Goal: Information Seeking & Learning: Learn about a topic

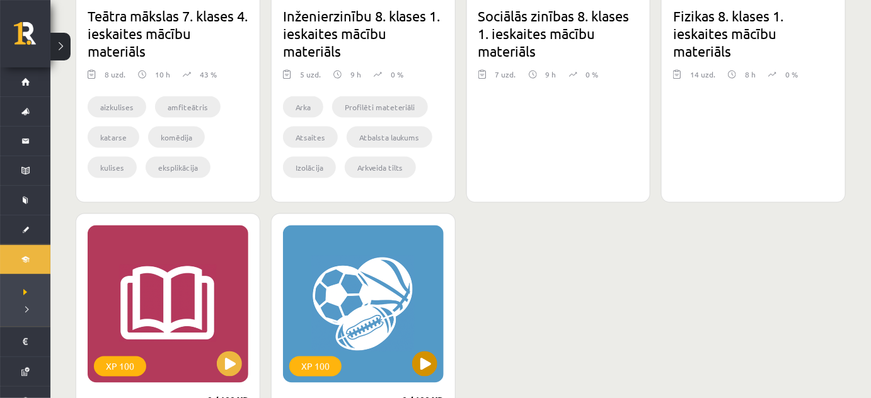
scroll to position [564, 0]
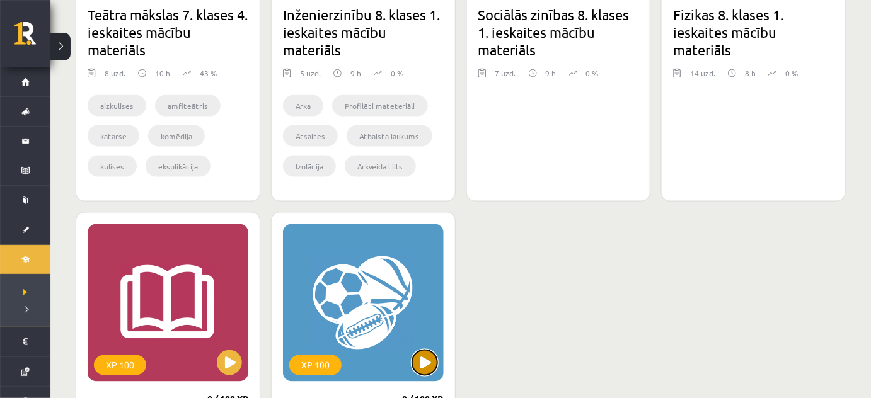
click at [432, 364] on button at bounding box center [424, 362] width 25 height 25
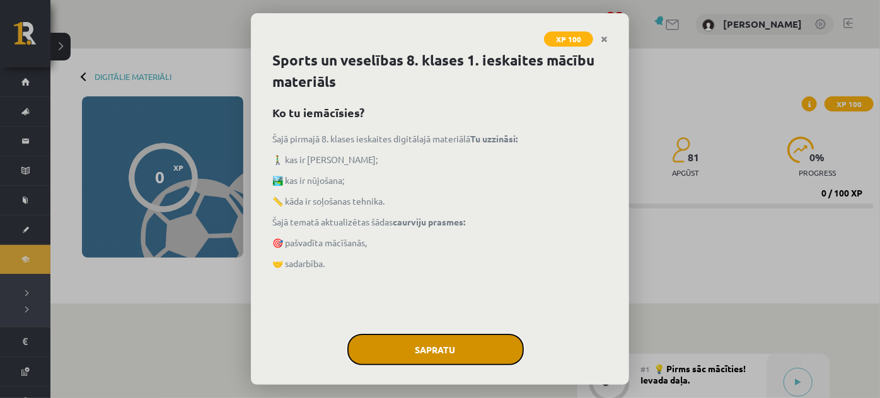
click at [440, 348] on button "Sapratu" at bounding box center [435, 350] width 176 height 32
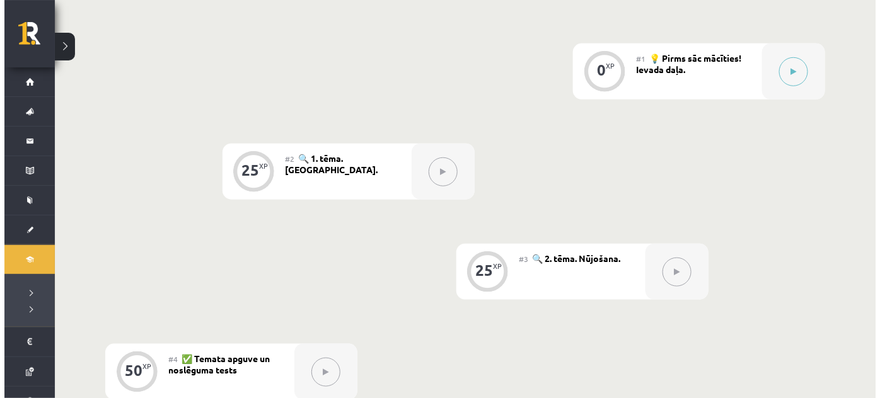
scroll to position [309, 0]
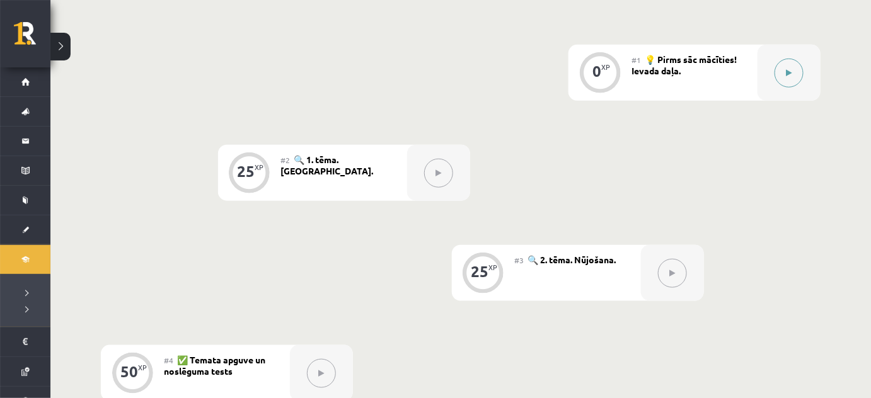
click at [788, 69] on icon at bounding box center [790, 73] width 6 height 8
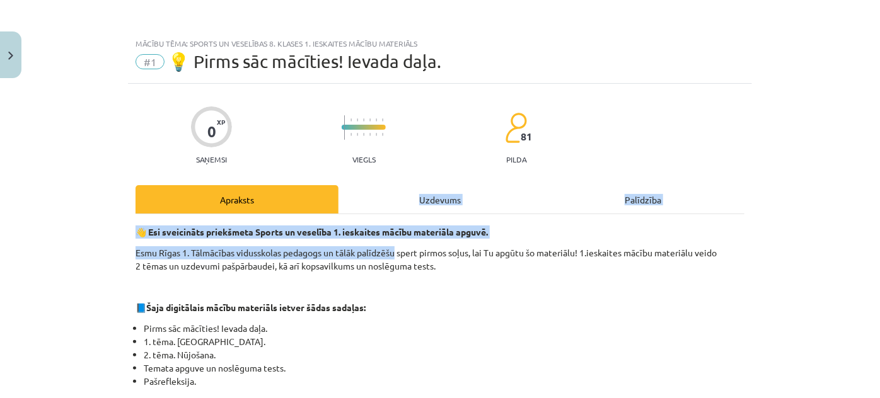
drag, startPoint x: 395, startPoint y: 246, endPoint x: 410, endPoint y: 180, distance: 68.6
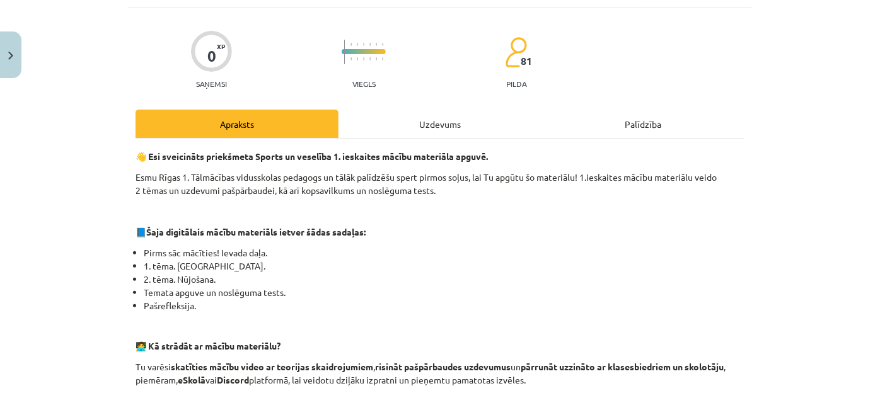
scroll to position [59, 0]
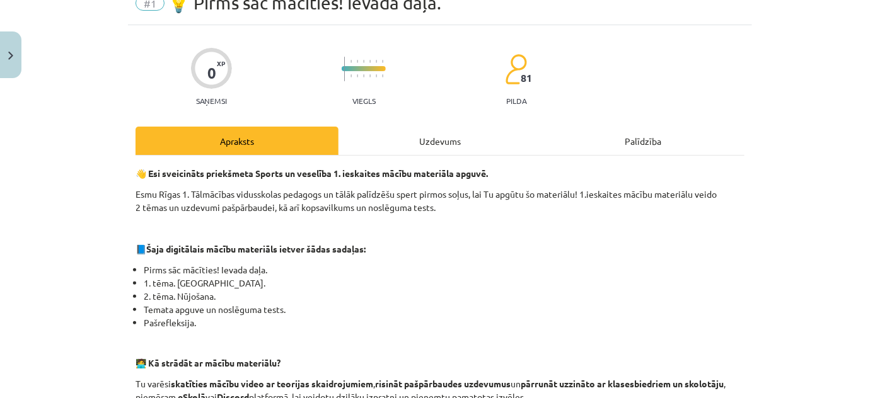
click at [404, 149] on div "Uzdevums" at bounding box center [439, 141] width 203 height 28
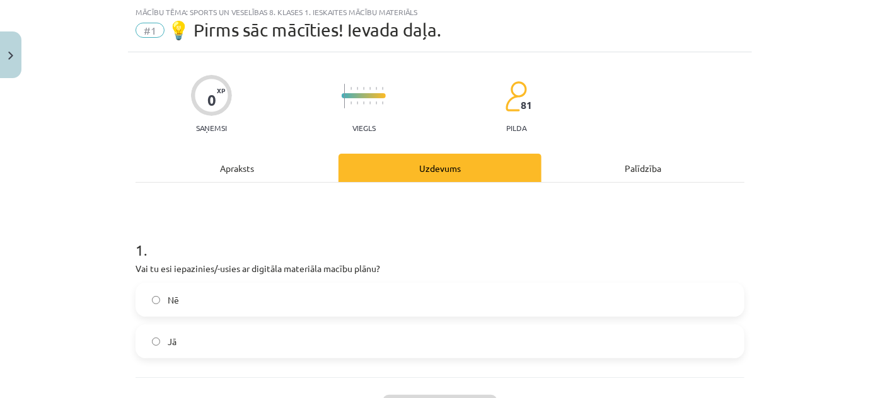
scroll to position [137, 0]
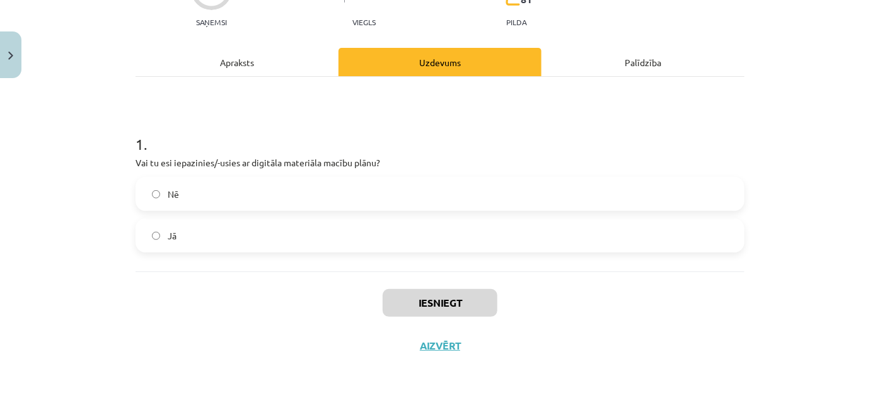
click at [349, 244] on label "Jā" at bounding box center [440, 236] width 606 height 32
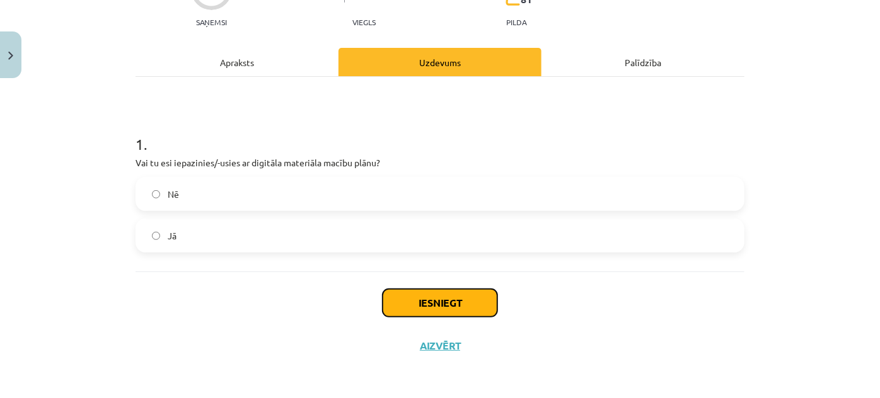
click at [412, 304] on button "Iesniegt" at bounding box center [440, 303] width 115 height 28
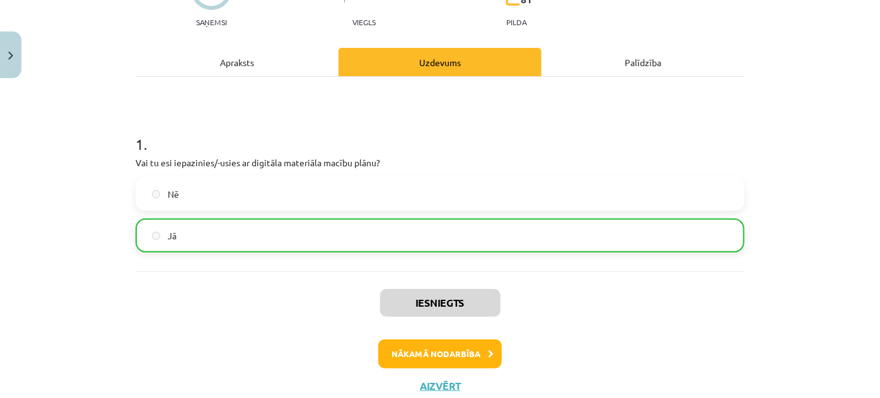
scroll to position [311, 0]
click at [425, 355] on button "Nākamā nodarbība" at bounding box center [440, 354] width 124 height 29
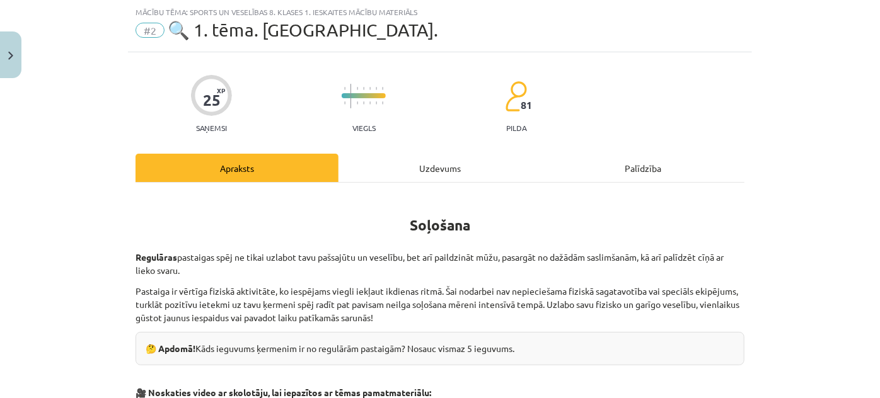
scroll to position [32, 0]
click at [393, 164] on div "Uzdevums" at bounding box center [439, 168] width 203 height 28
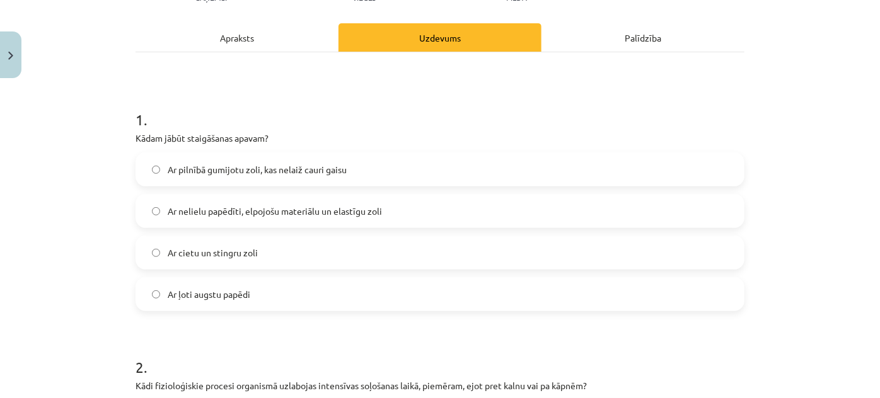
scroll to position [215, 0]
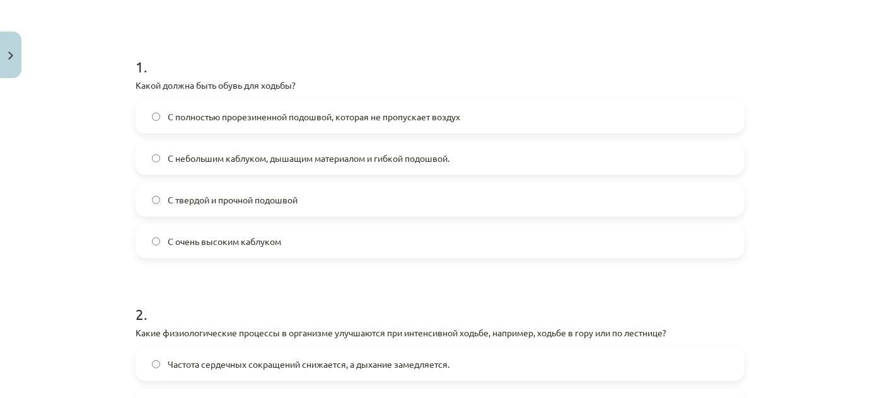
click at [0, 178] on div "Тема исследования: Спорт и здоровье. Материалы для подготовки к тесту 8-го клас…" at bounding box center [440, 199] width 880 height 398
click at [258, 153] on font "С небольшим каблуком, дышащим материалом и гибкой подошвой." at bounding box center [309, 158] width 282 height 11
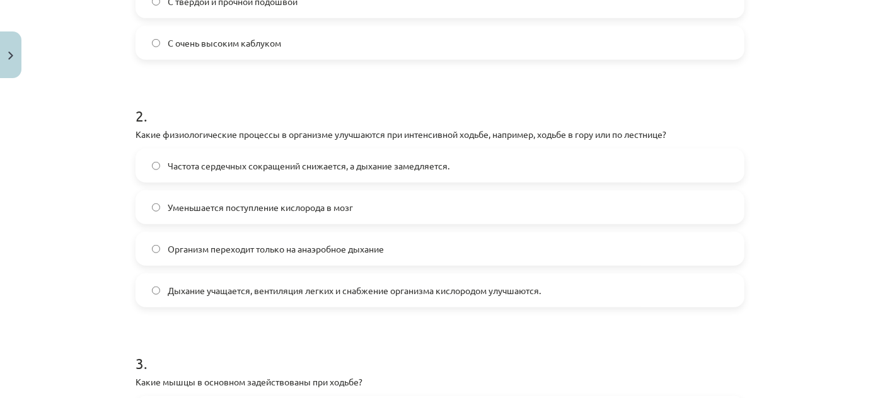
scroll to position [417, 0]
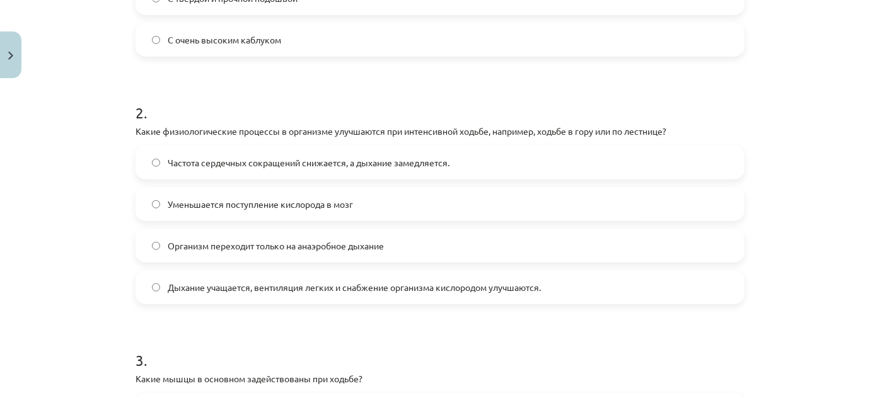
click at [243, 293] on span "Дыхание учащается, вентиляция легких и снабжение организма кислородом улучшаютс…" at bounding box center [354, 287] width 373 height 13
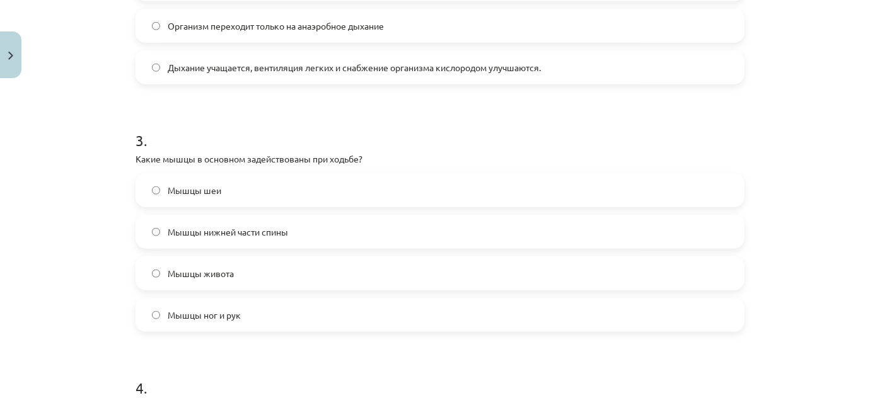
scroll to position [638, 0]
click at [164, 299] on label "Мышцы ног и рук" at bounding box center [440, 314] width 606 height 32
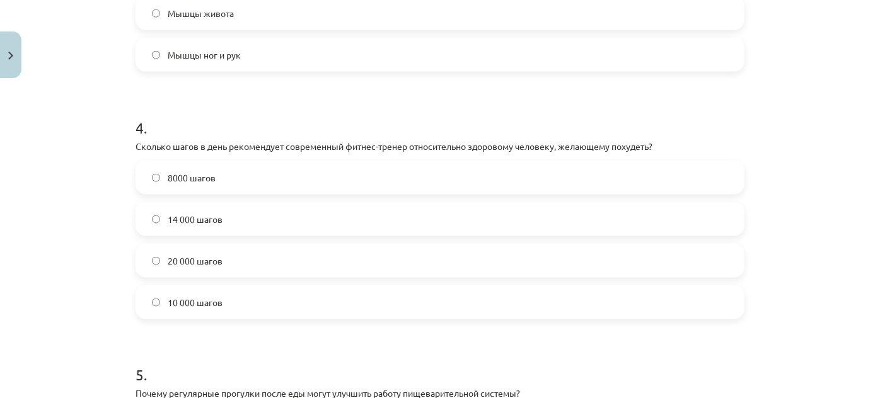
scroll to position [901, 0]
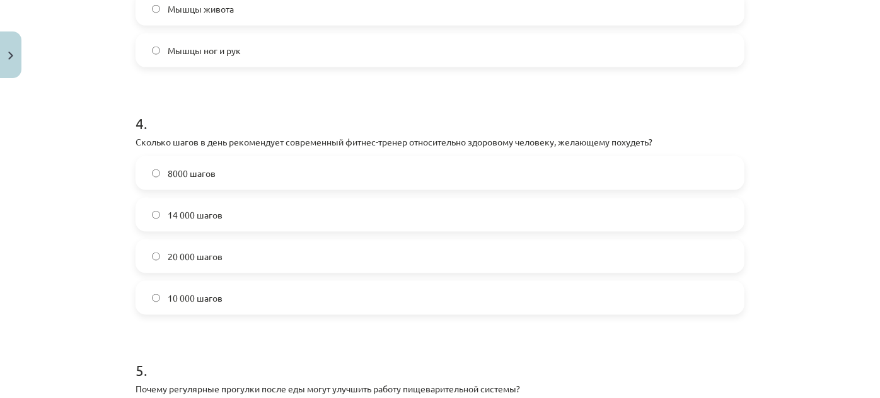
click at [91, 209] on div "Тема исследования: Спорт и здоровье. Материалы для подготовки к тесту 8-го клас…" at bounding box center [440, 199] width 880 height 398
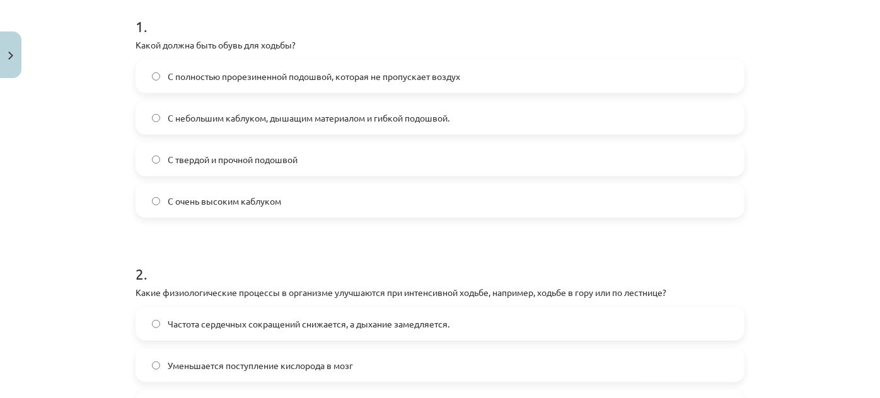
scroll to position [0, 0]
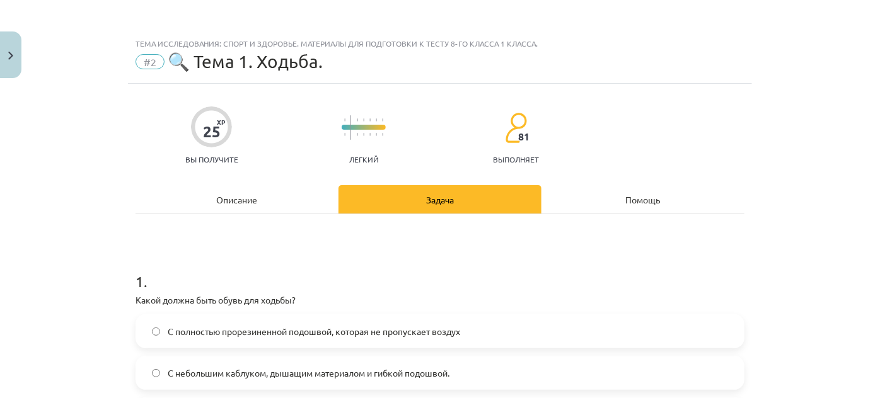
click at [173, 198] on div "Описание" at bounding box center [237, 199] width 203 height 28
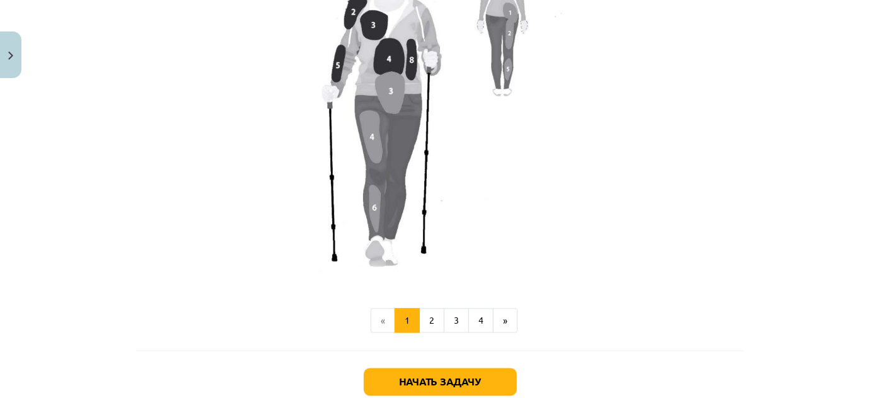
scroll to position [1193, 0]
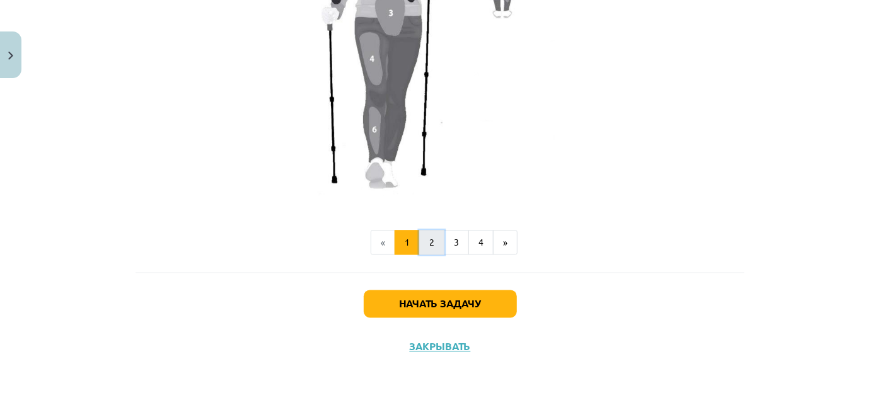
click at [421, 238] on button "2" at bounding box center [431, 243] width 25 height 25
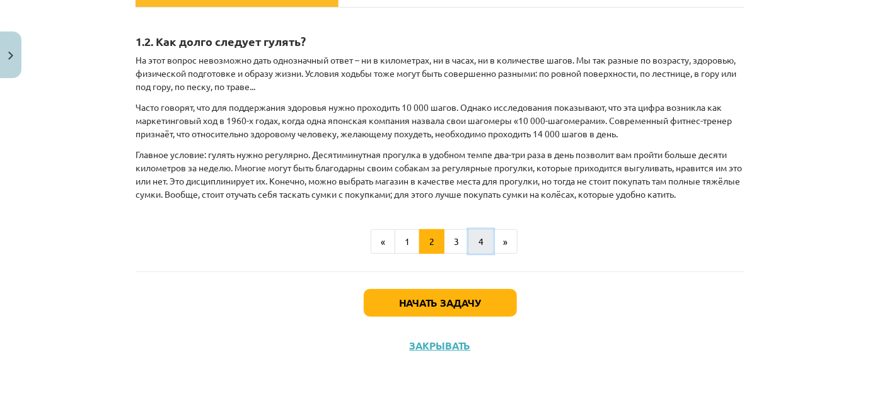
click at [468, 240] on button "4" at bounding box center [480, 241] width 25 height 25
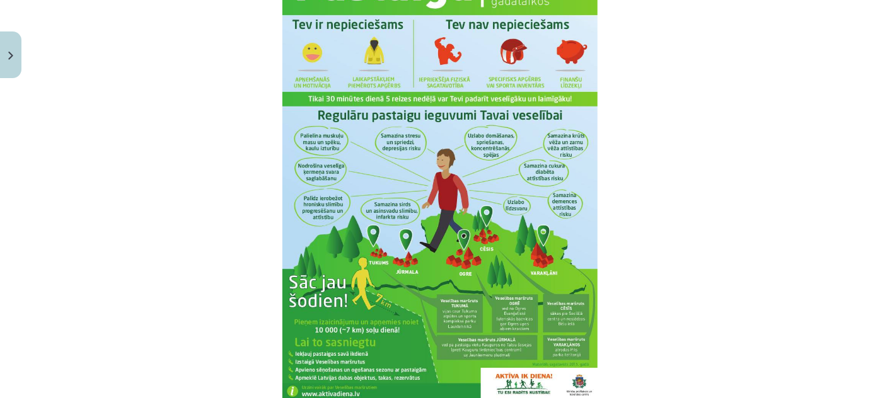
scroll to position [1684, 0]
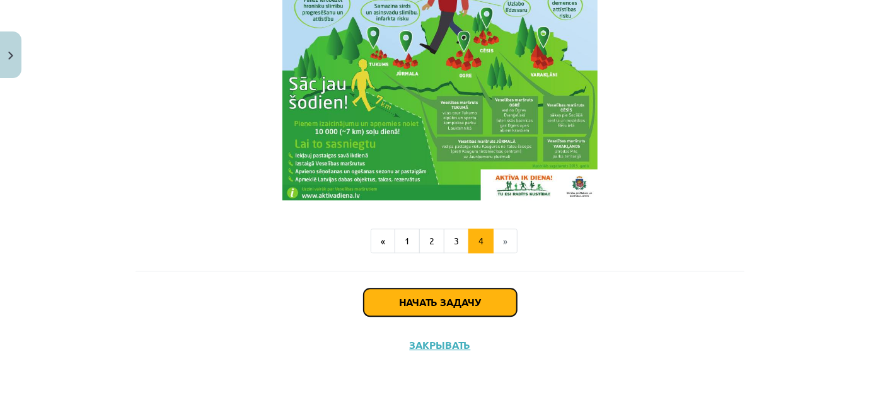
click at [443, 299] on font "Начать задачу" at bounding box center [440, 302] width 81 height 13
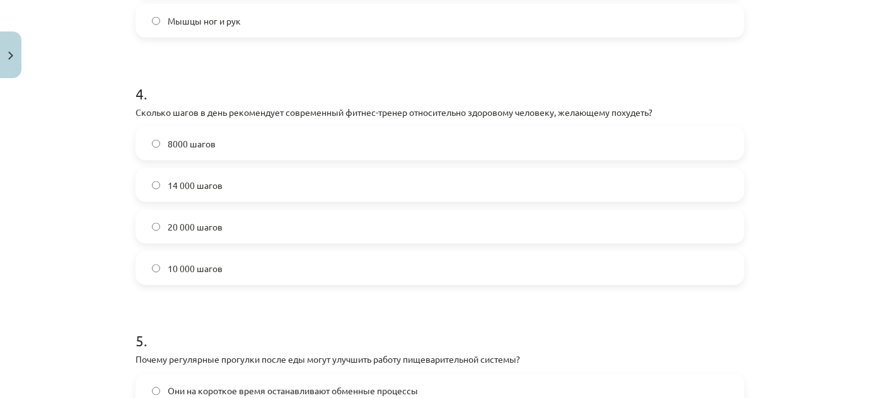
scroll to position [937, 0]
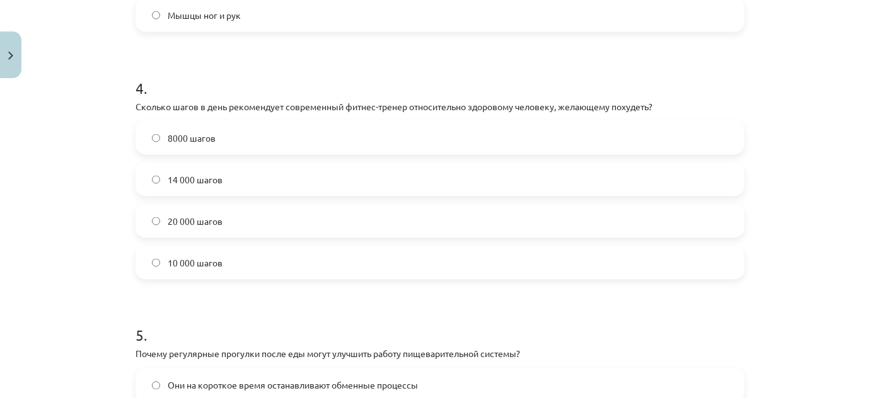
click at [316, 186] on label "14 000 шагов" at bounding box center [440, 180] width 606 height 32
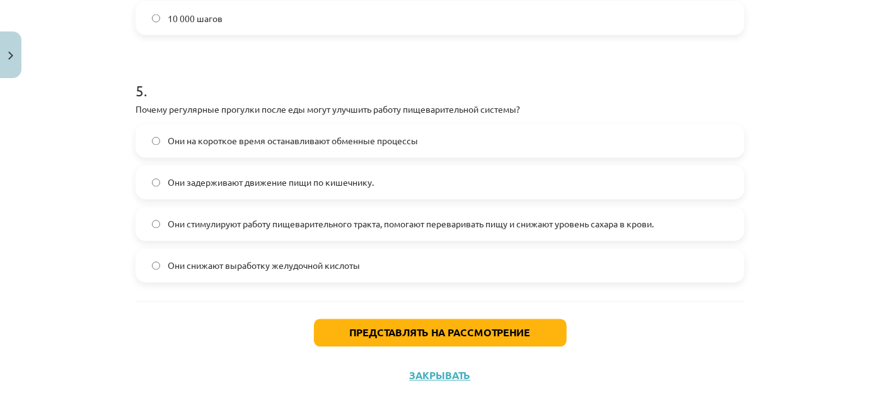
scroll to position [1182, 0]
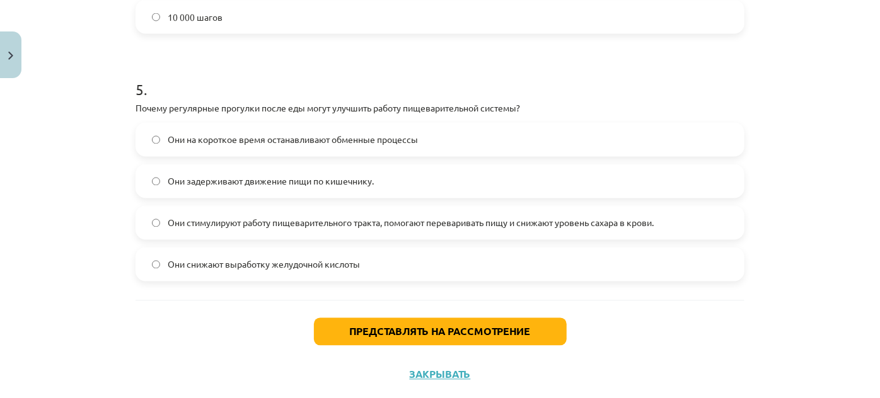
click at [257, 224] on font "Они стимулируют работу пищеварительного тракта, помогают переваривать пищу и сн…" at bounding box center [411, 222] width 486 height 11
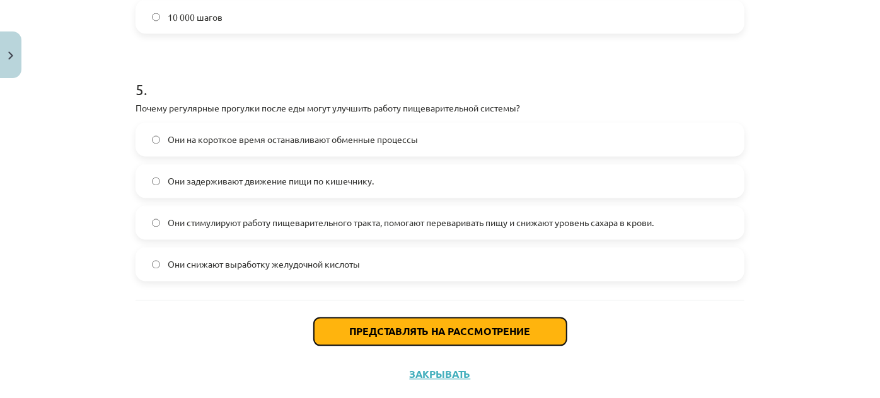
click at [338, 334] on button "Представлять на рассмотрение" at bounding box center [440, 332] width 253 height 28
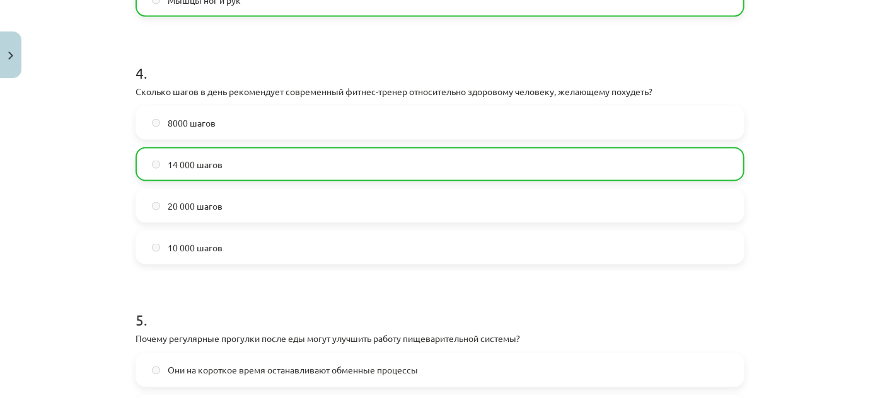
scroll to position [1251, 0]
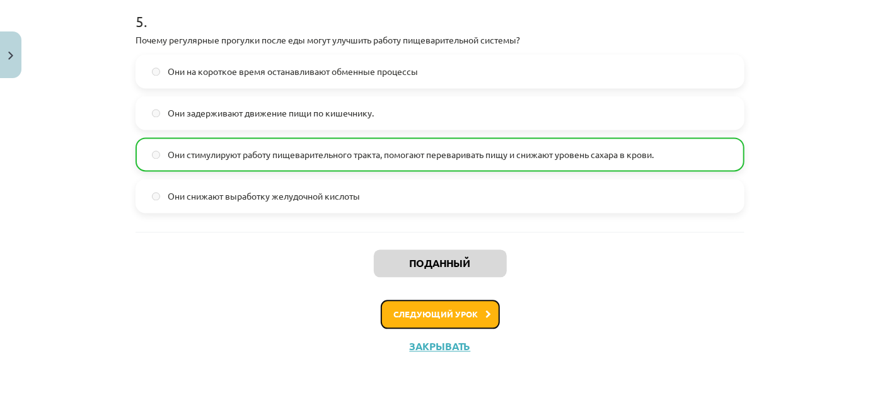
click at [398, 313] on font "Следующий урок" at bounding box center [436, 314] width 84 height 11
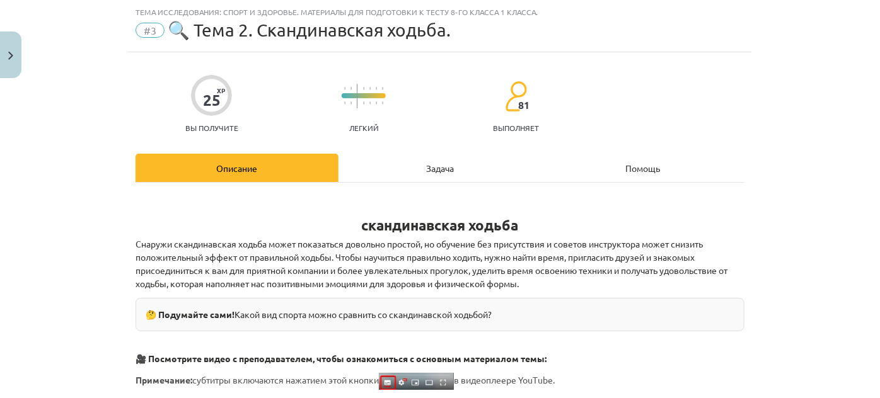
scroll to position [32, 0]
click at [461, 173] on div "Задача" at bounding box center [439, 168] width 203 height 28
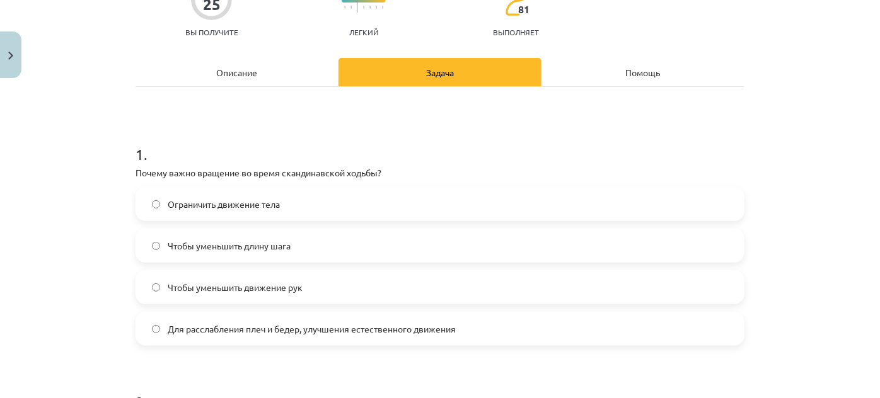
scroll to position [129, 0]
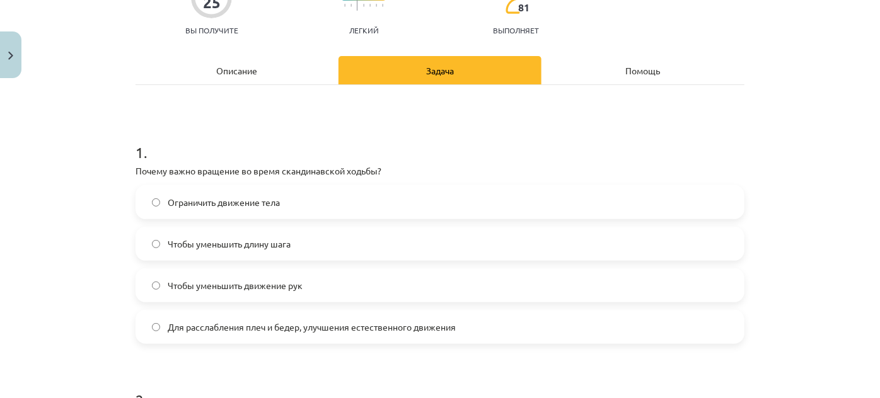
click at [274, 321] on span "Для расслабления плеч и бедер, улучшения естественного движения" at bounding box center [312, 327] width 288 height 13
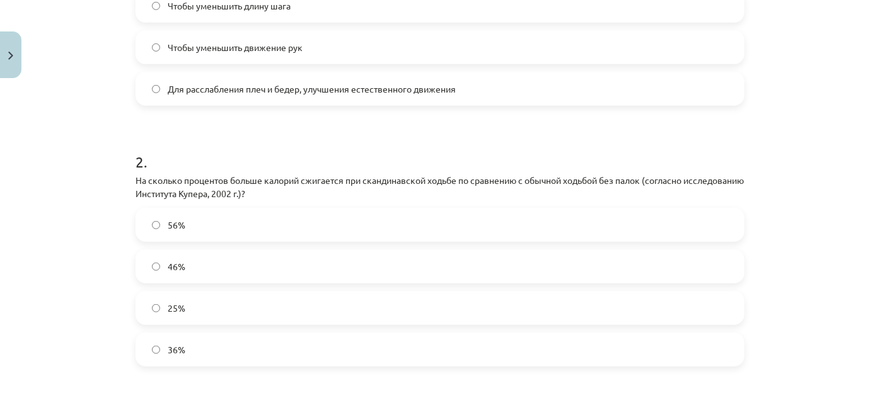
scroll to position [368, 0]
click at [280, 214] on label "56%" at bounding box center [440, 225] width 606 height 32
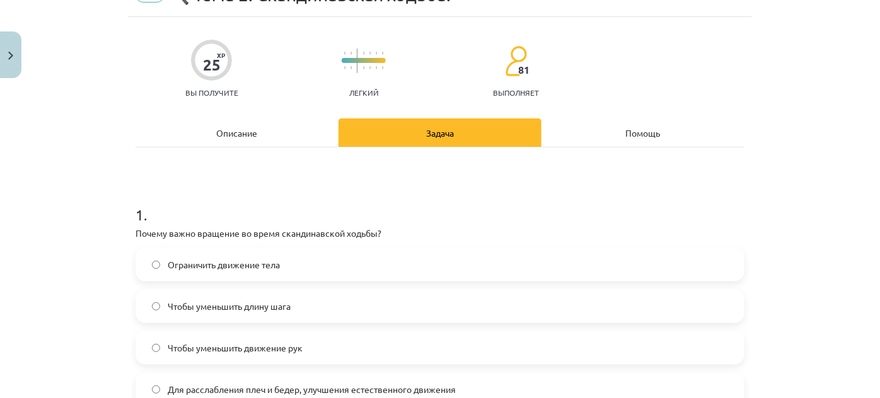
scroll to position [0, 0]
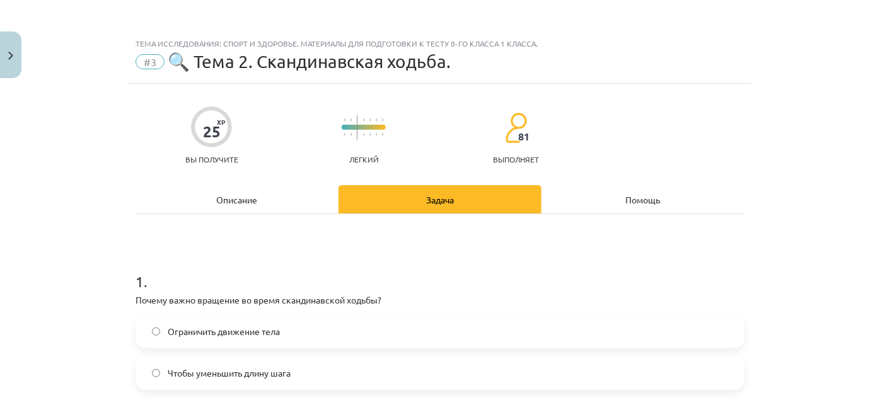
click at [279, 210] on div "Описание" at bounding box center [237, 199] width 203 height 28
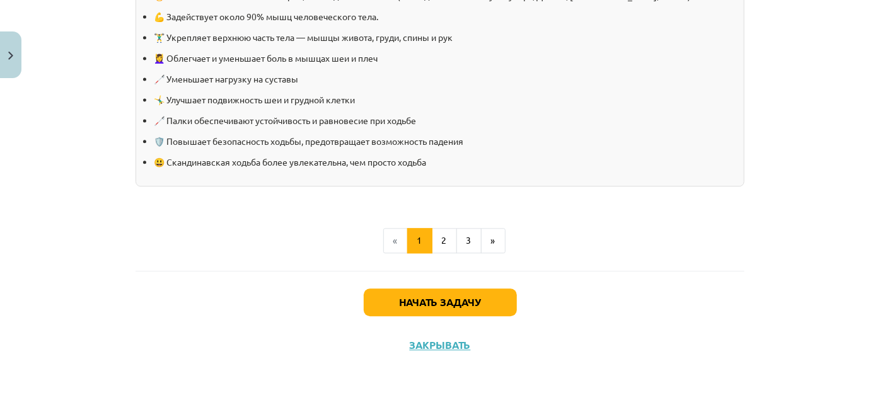
scroll to position [1381, 0]
click at [438, 250] on button "2" at bounding box center [444, 240] width 25 height 25
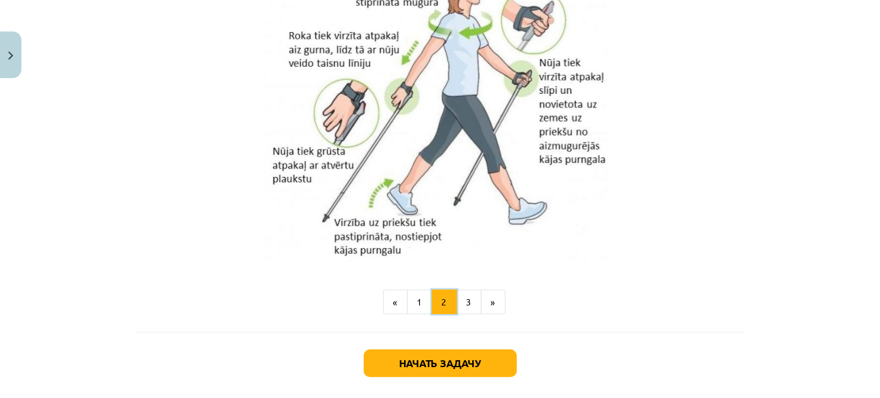
scroll to position [2618, 0]
click at [469, 297] on button "3" at bounding box center [468, 302] width 25 height 25
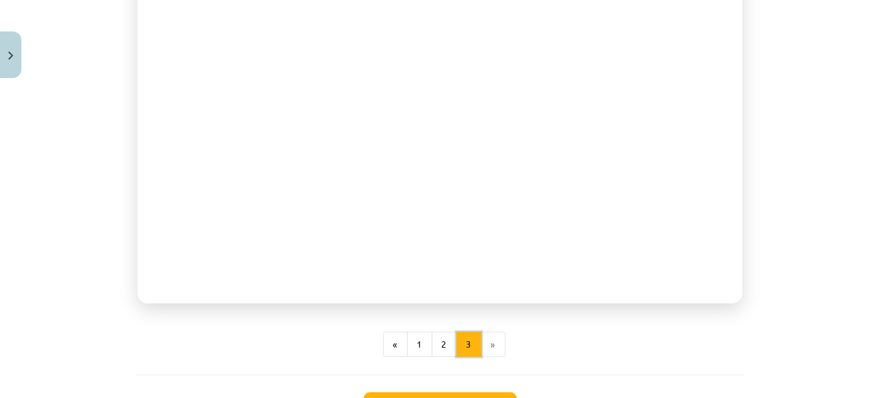
scroll to position [393, 0]
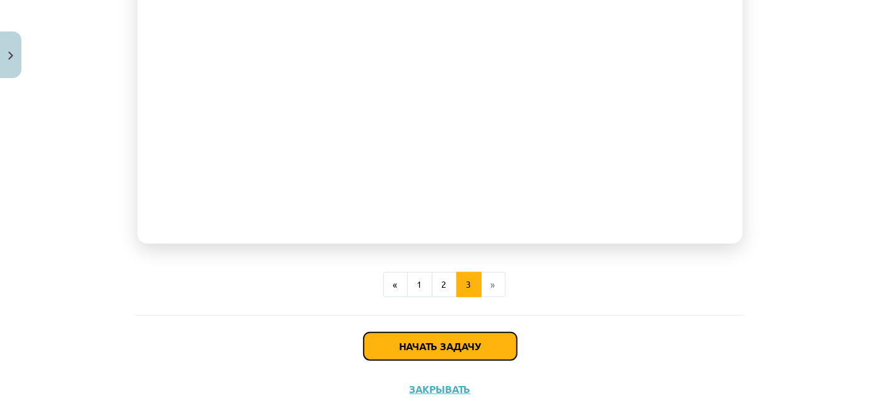
click at [467, 340] on font "Начать задачу" at bounding box center [440, 346] width 81 height 13
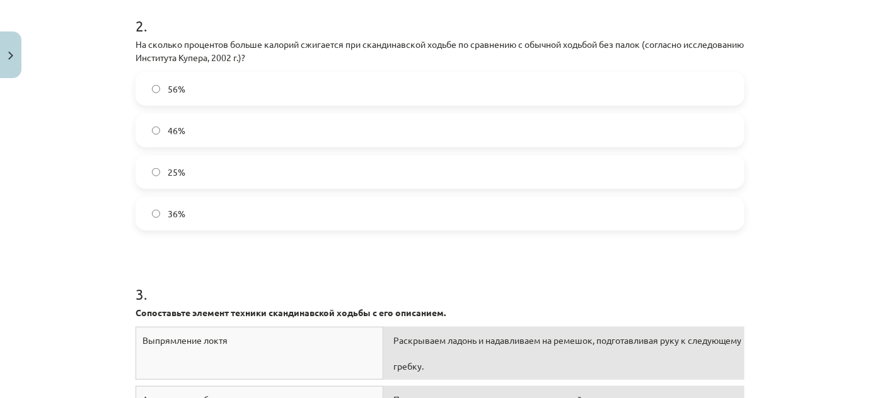
scroll to position [459, 0]
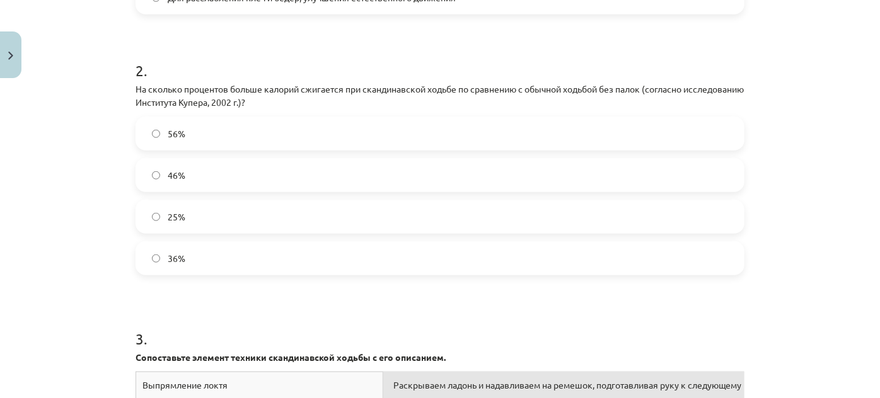
click at [157, 183] on label "46%" at bounding box center [440, 175] width 606 height 32
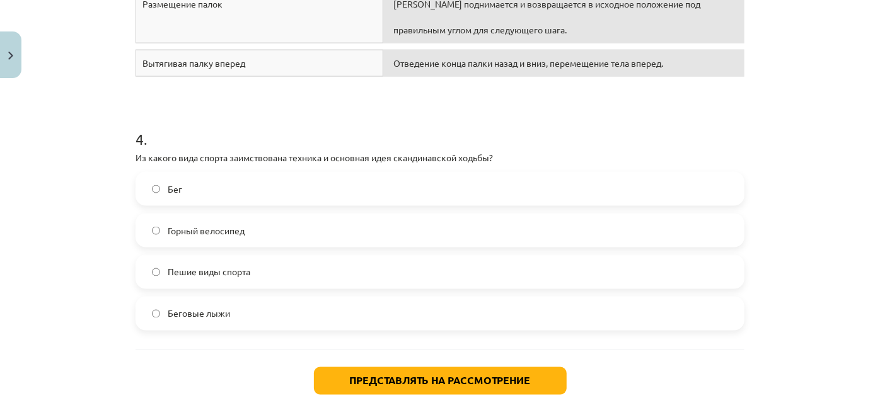
scroll to position [976, 0]
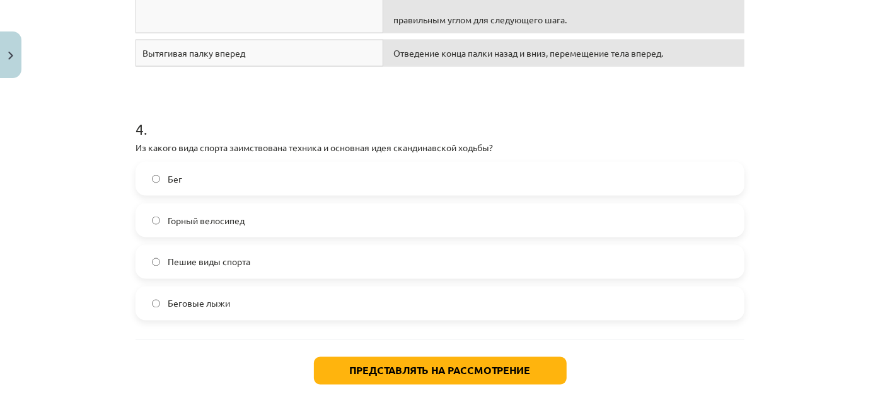
click at [212, 188] on label "Бег" at bounding box center [440, 179] width 606 height 32
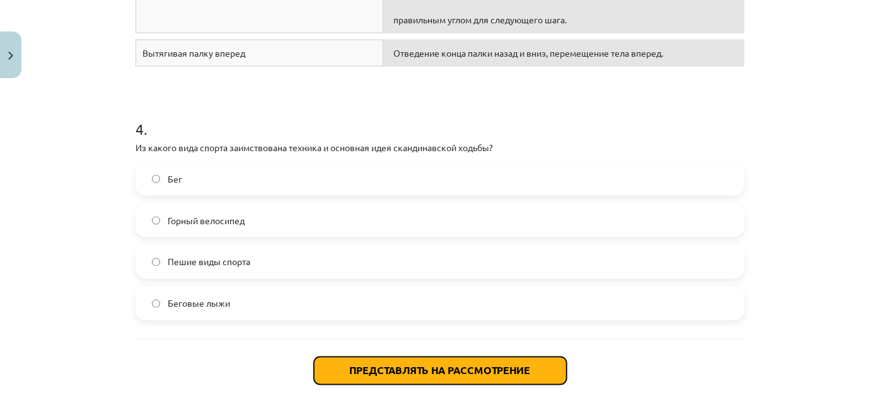
click at [358, 369] on font "Представлять на рассмотрение" at bounding box center [440, 370] width 181 height 13
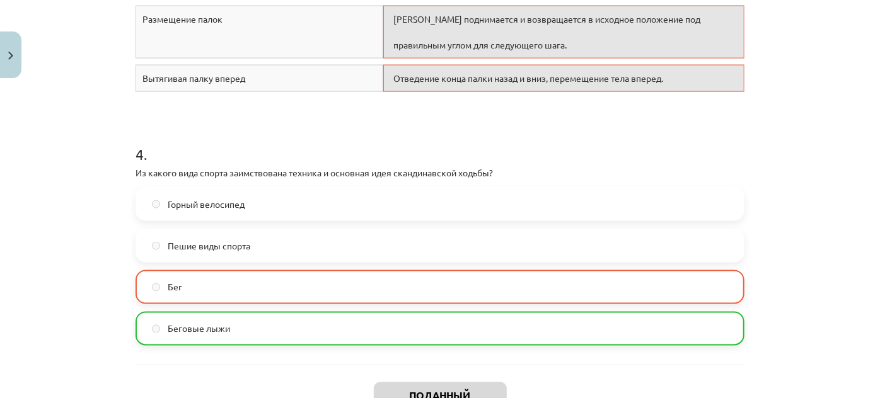
scroll to position [1082, 0]
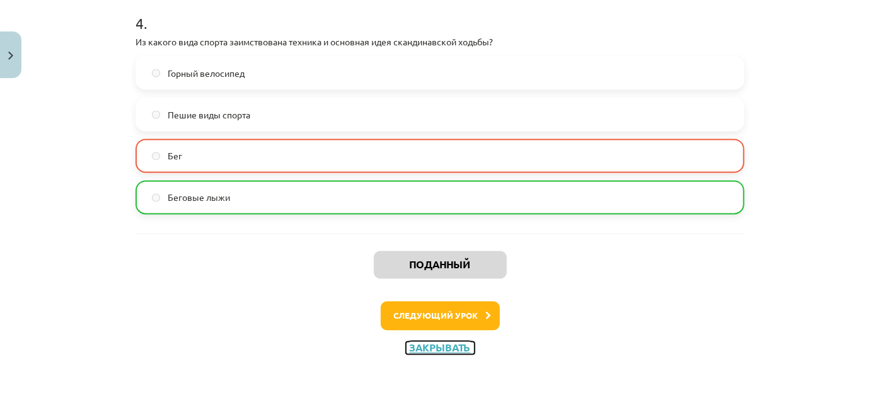
click at [418, 348] on font "Закрывать" at bounding box center [440, 348] width 61 height 13
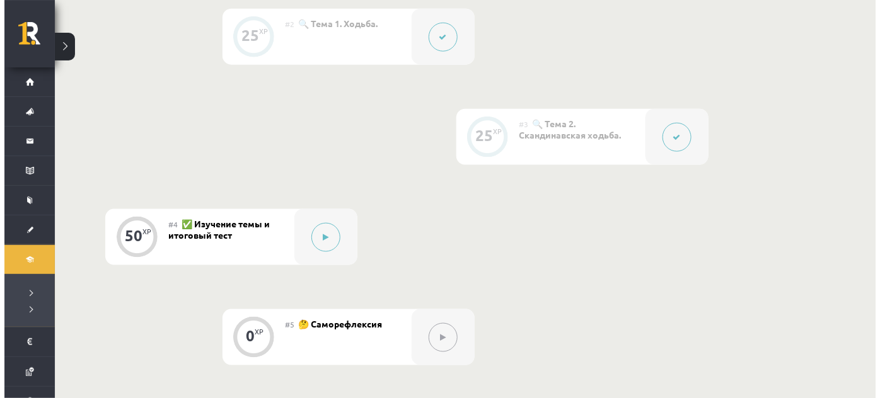
scroll to position [464, 0]
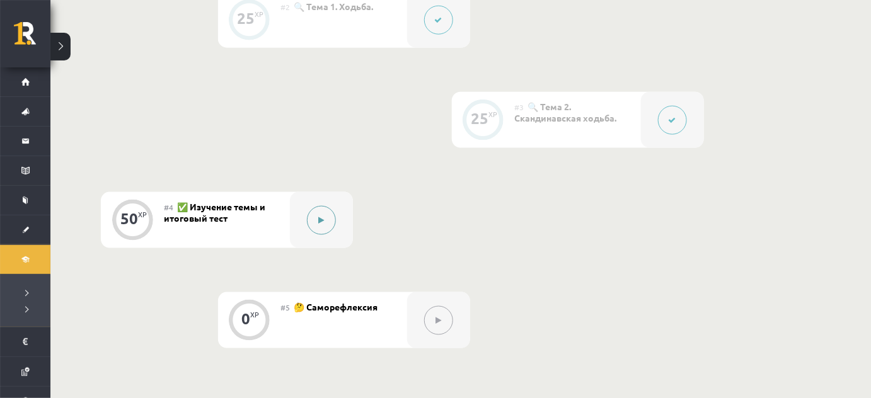
click at [312, 234] on div at bounding box center [321, 220] width 63 height 56
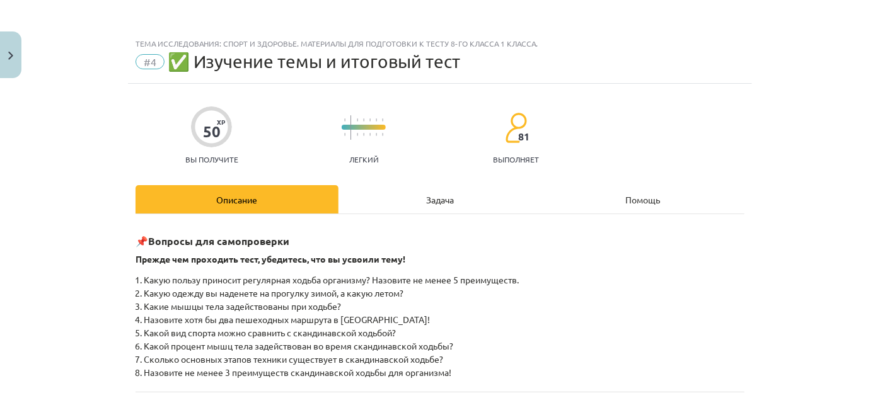
click at [376, 204] on div "Задача" at bounding box center [439, 199] width 203 height 28
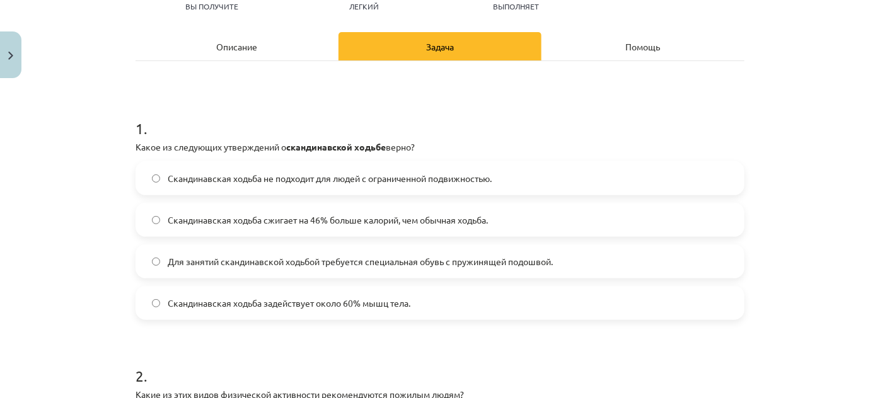
scroll to position [154, 0]
click at [285, 221] on font "Скандинавская ходьба сжигает на 46% больше калорий, чем обычная ходьба." at bounding box center [328, 218] width 320 height 11
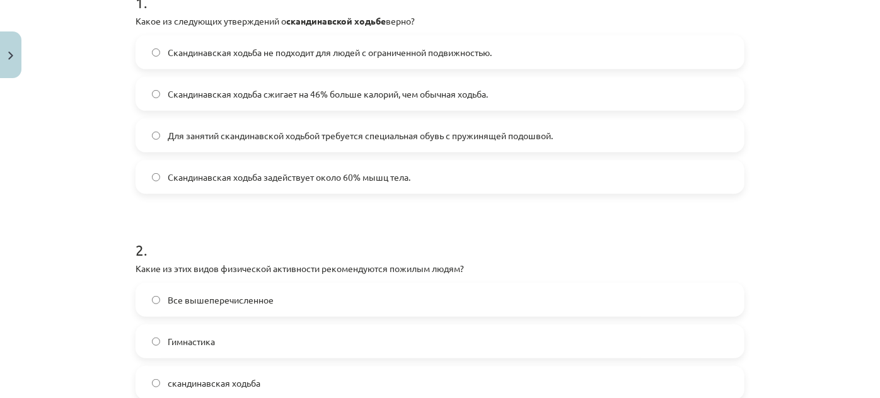
scroll to position [288, 0]
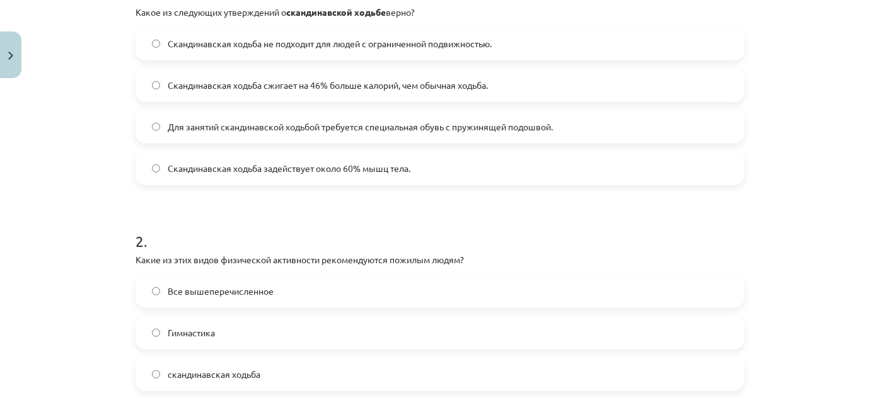
click at [285, 214] on h1 "2 ." at bounding box center [440, 229] width 609 height 39
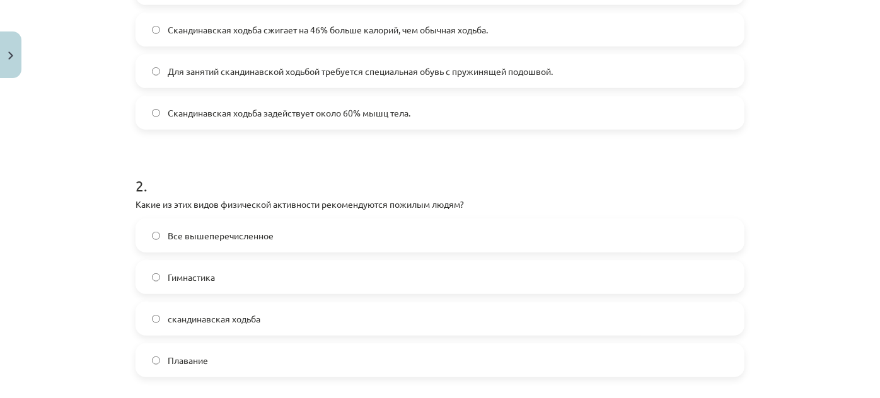
scroll to position [364, 0]
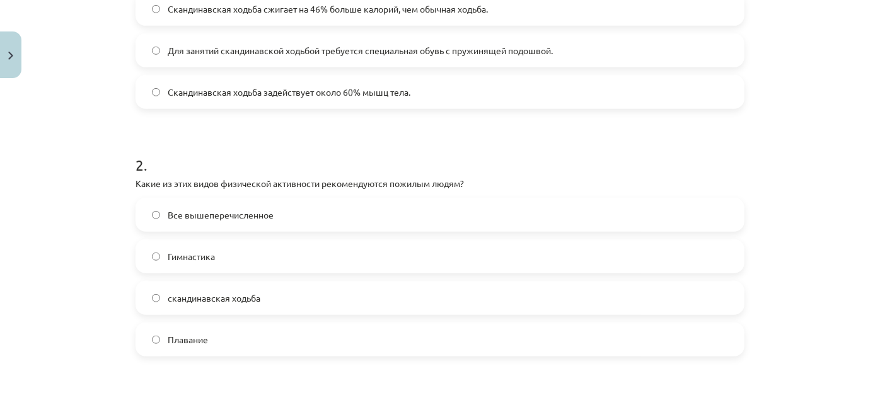
click at [238, 297] on font "скандинавская ходьба" at bounding box center [214, 297] width 93 height 11
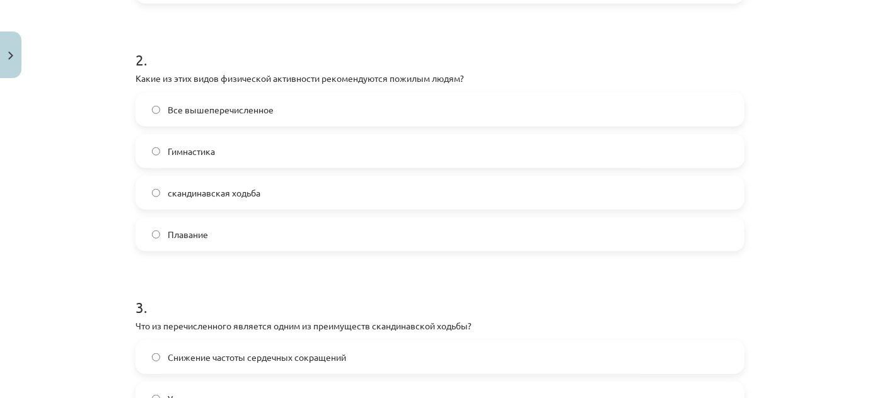
scroll to position [473, 0]
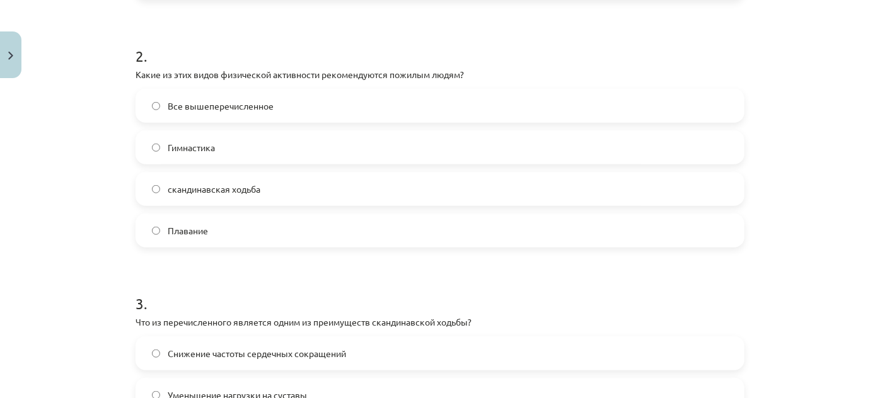
click at [193, 100] on font "Все вышеперечисленное" at bounding box center [221, 105] width 106 height 11
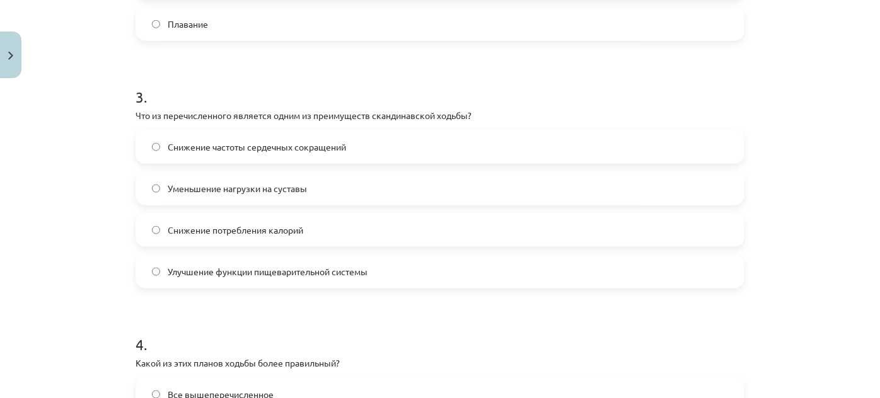
scroll to position [681, 0]
click at [258, 187] on font "Уменьшение нагрузки на суставы" at bounding box center [237, 187] width 139 height 11
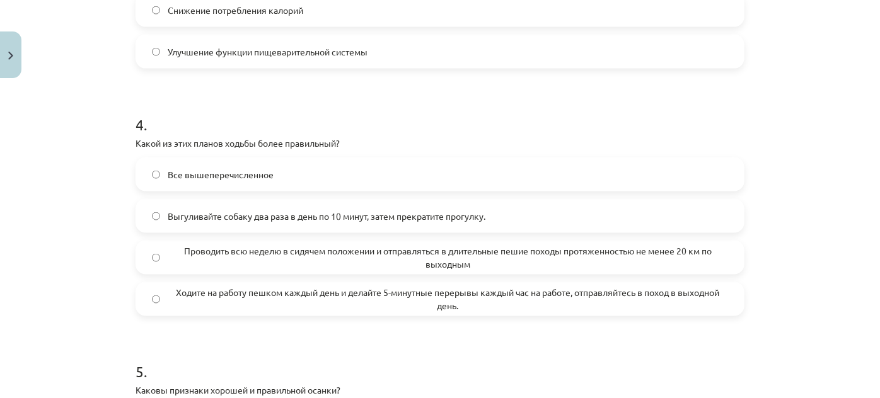
scroll to position [901, 0]
click at [279, 309] on span "Ходите на работу пешком каждый день и делайте 5-минутные перерывы каждый час на…" at bounding box center [448, 298] width 560 height 26
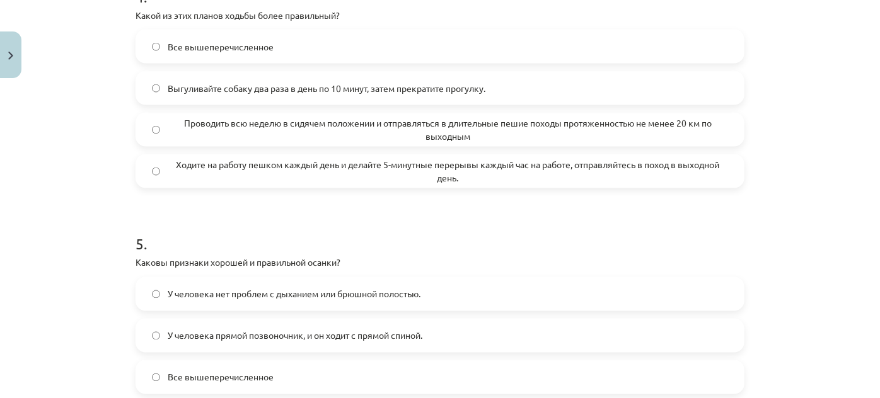
scroll to position [1037, 0]
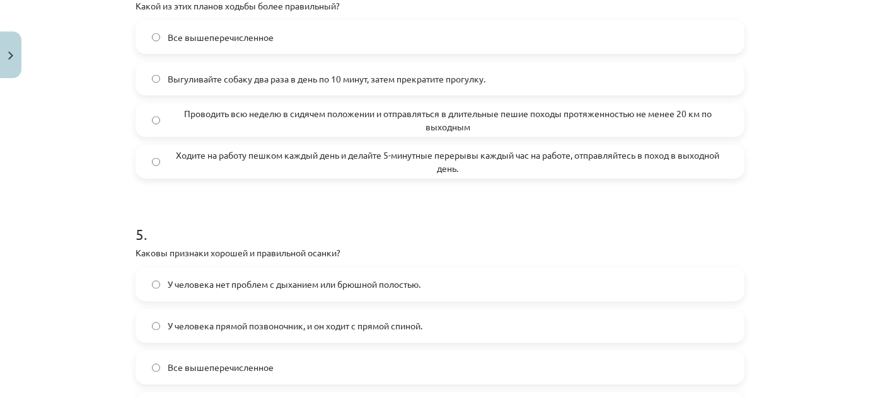
click at [311, 300] on label "У человека нет проблем с дыханием или брюшной полостью." at bounding box center [440, 285] width 606 height 32
click at [302, 318] on label "У человека прямой позвоночник, и он ходит с прямой спиной." at bounding box center [440, 327] width 606 height 32
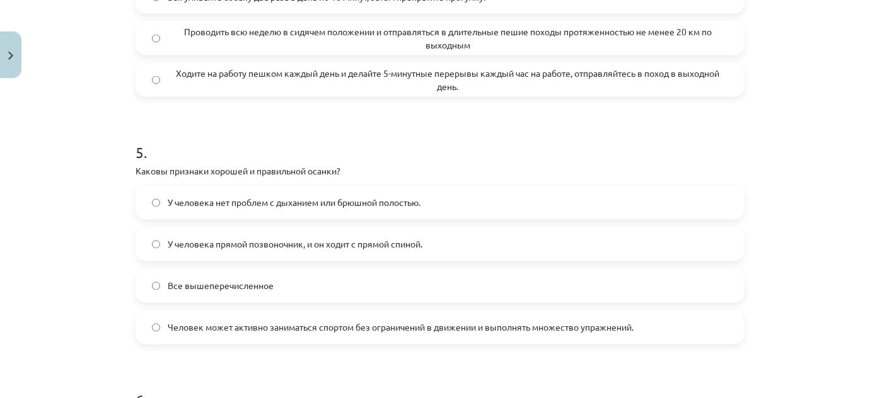
scroll to position [1122, 0]
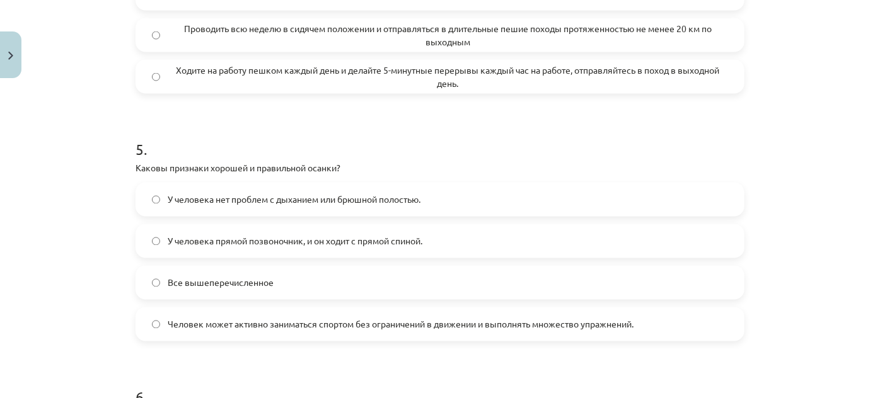
click at [284, 291] on label "Все вышеперечисленное" at bounding box center [440, 283] width 606 height 32
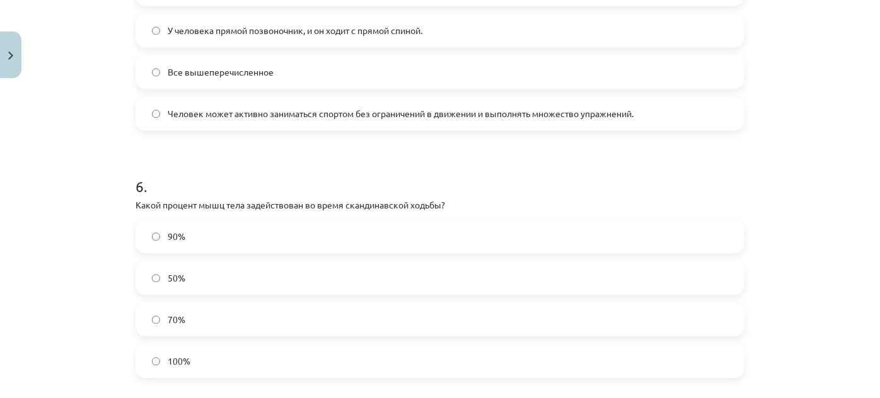
scroll to position [1334, 0]
click at [239, 272] on label "50%" at bounding box center [440, 278] width 606 height 32
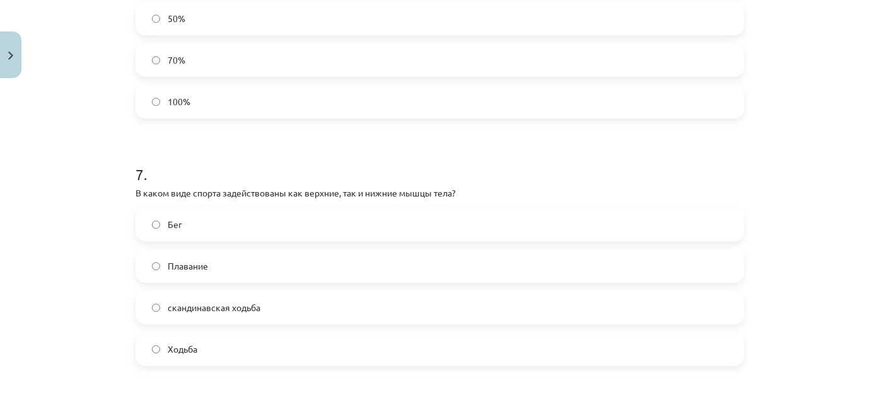
scroll to position [1594, 0]
click at [231, 309] on font "скандинавская ходьба" at bounding box center [214, 306] width 93 height 11
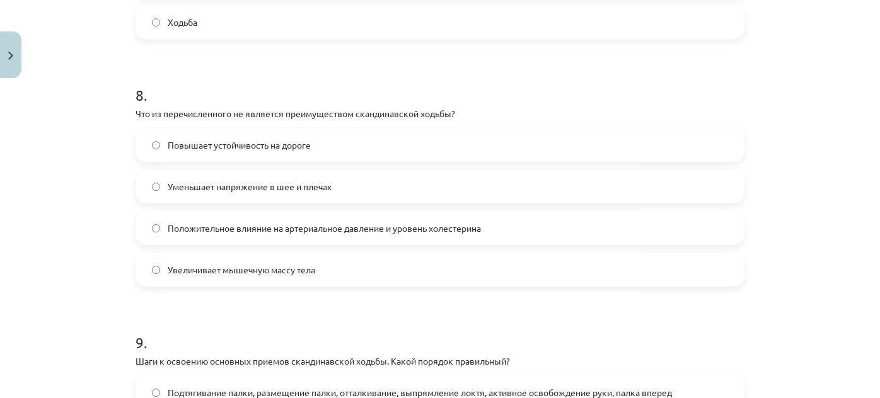
scroll to position [1922, 0]
click at [287, 276] on label "Увеличивает мышечную массу тела" at bounding box center [440, 268] width 606 height 32
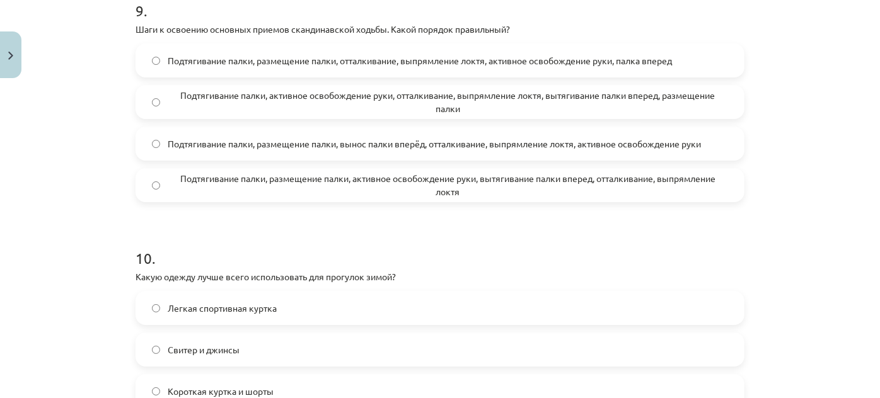
scroll to position [2227, 0]
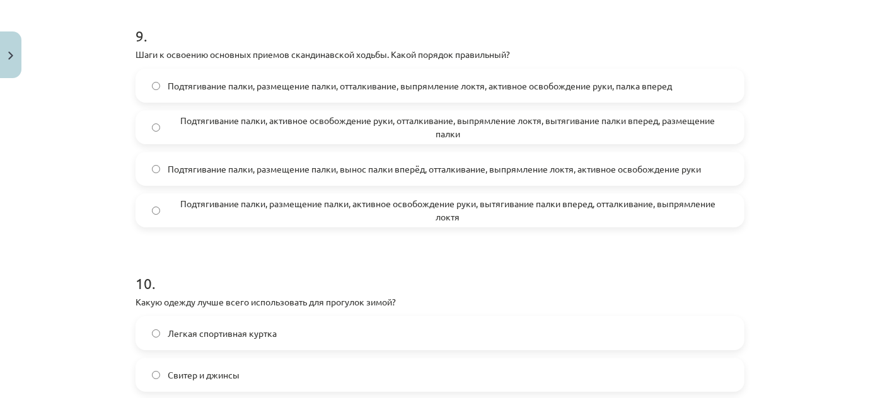
click at [187, 178] on label "Подтягивание палки, размещение палки, вынос палки вперёд, отталкивание, выпрямл…" at bounding box center [440, 169] width 606 height 32
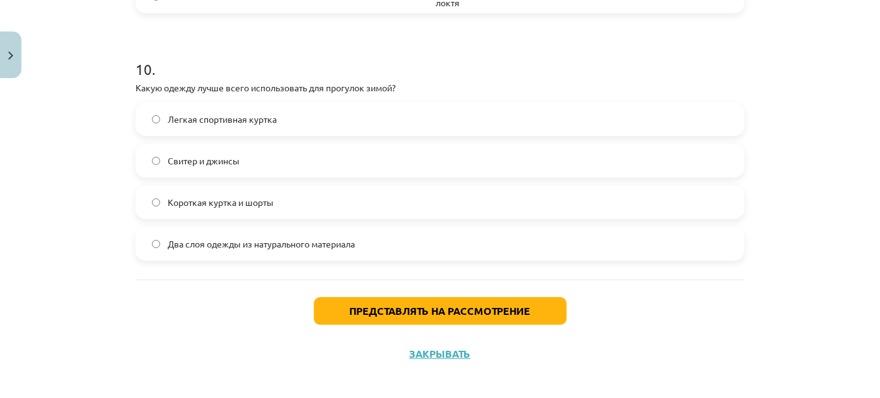
scroll to position [2450, 0]
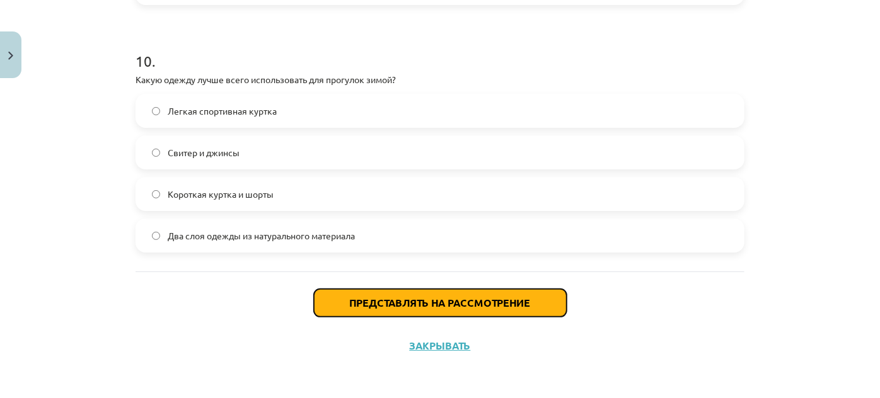
click at [359, 297] on font "Представлять на рассмотрение" at bounding box center [440, 302] width 181 height 13
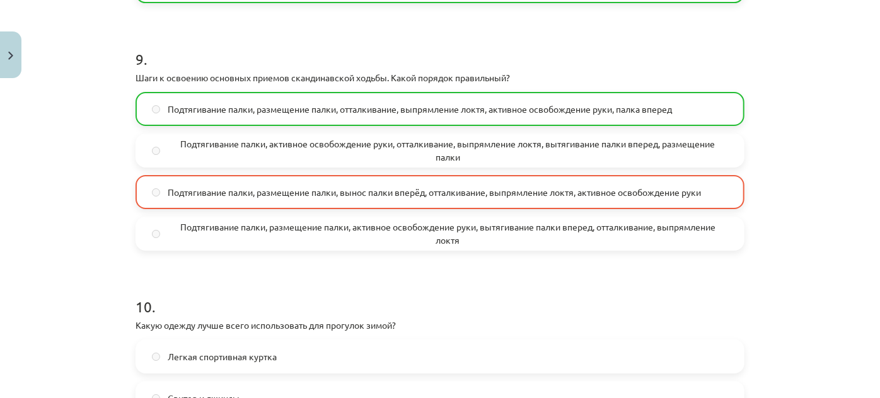
scroll to position [2489, 0]
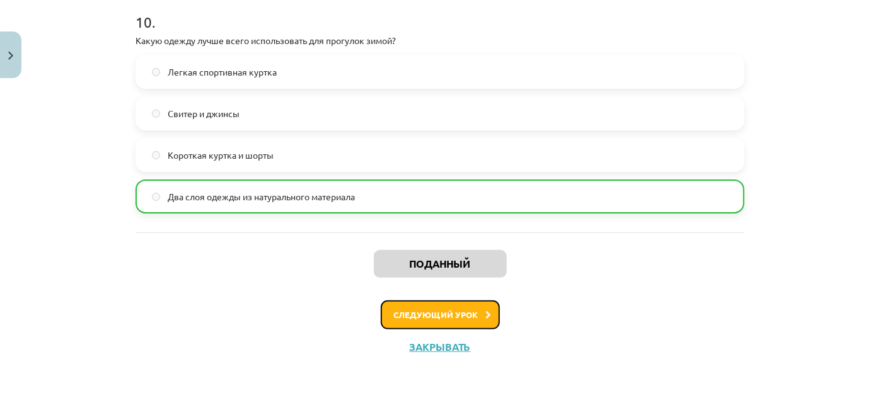
click at [396, 306] on button "Следующий урок" at bounding box center [440, 315] width 119 height 29
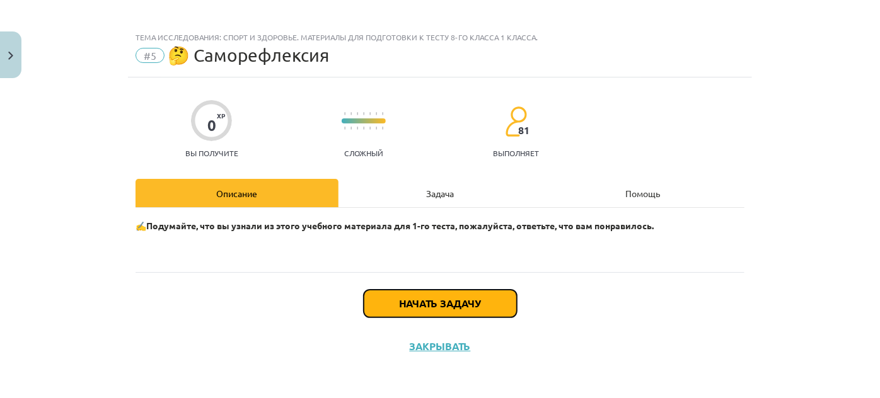
click at [400, 306] on font "Начать задачу" at bounding box center [440, 303] width 81 height 13
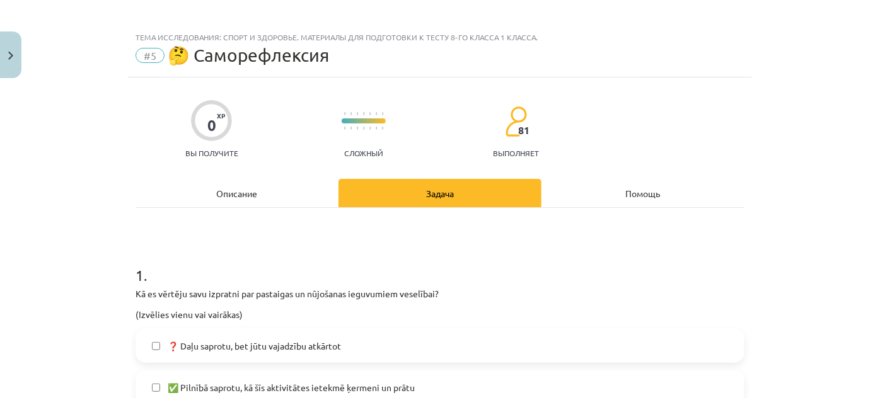
click at [396, 306] on div "Kā es vērtēju savu izpratni par pastaigas un nūjošanas ieguvumiem veselībai? (I…" at bounding box center [440, 304] width 609 height 34
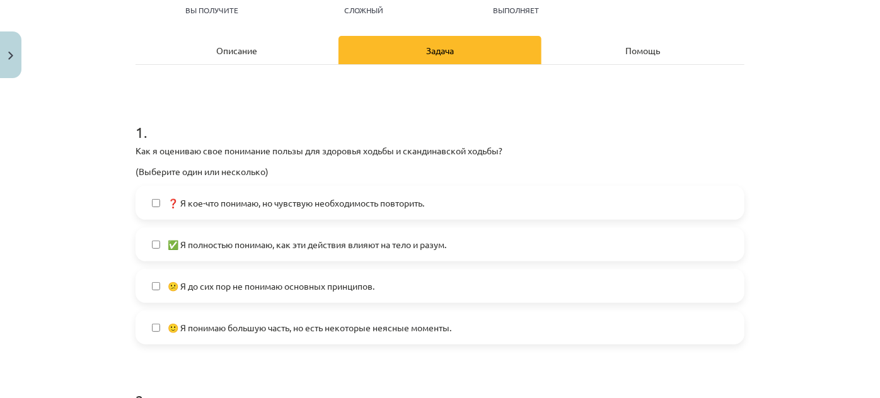
scroll to position [151, 0]
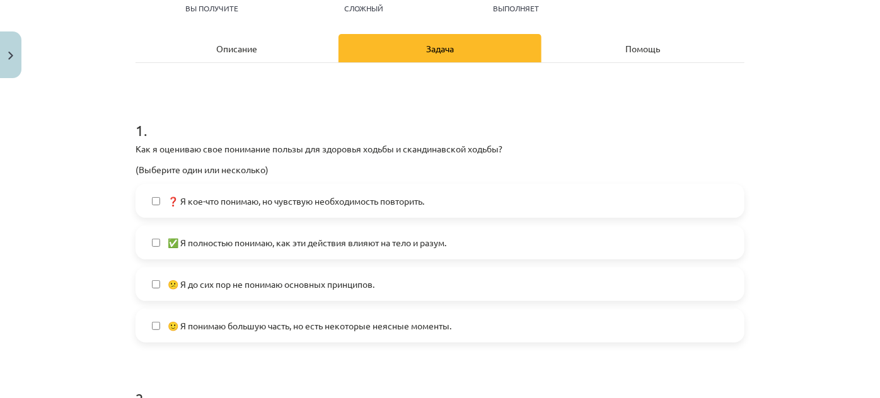
click at [390, 246] on span "✅ Я полностью понимаю, как эти действия влияют на тело и разум." at bounding box center [307, 242] width 279 height 13
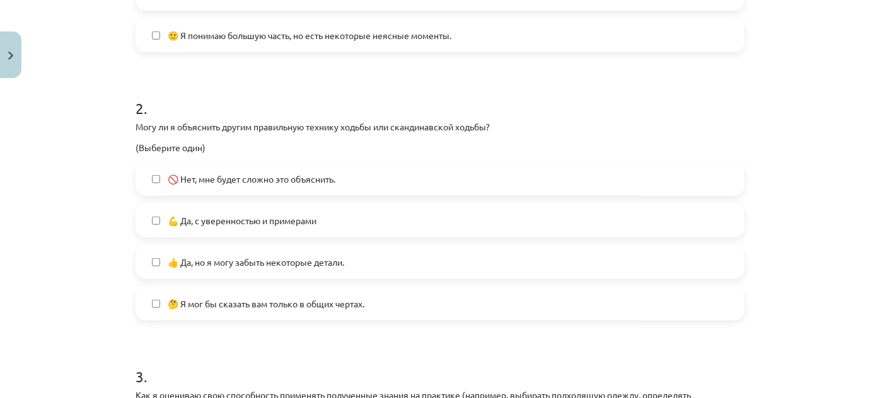
scroll to position [442, 0]
click at [358, 227] on label "💪 Да, с уверенностью и примерами" at bounding box center [440, 221] width 606 height 32
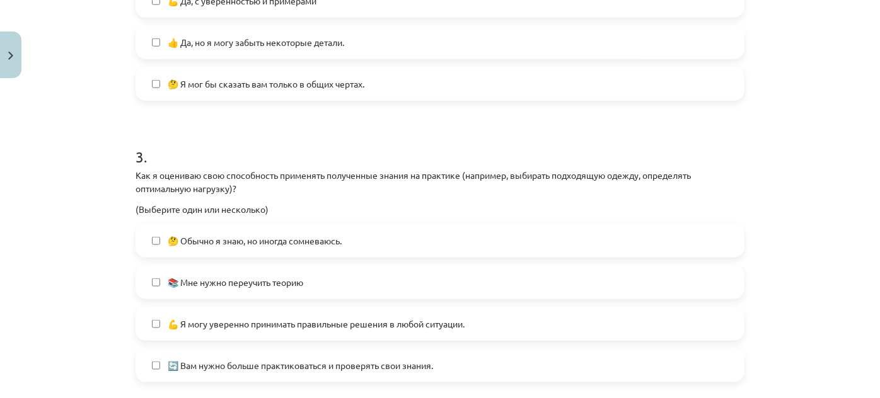
scroll to position [675, 0]
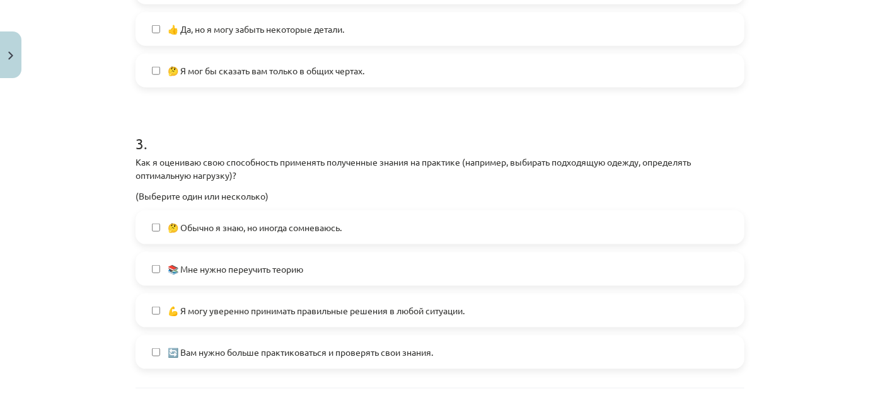
click at [366, 304] on span "💪 Я могу уверенно принимать правильные решения в любой ситуации." at bounding box center [316, 310] width 297 height 13
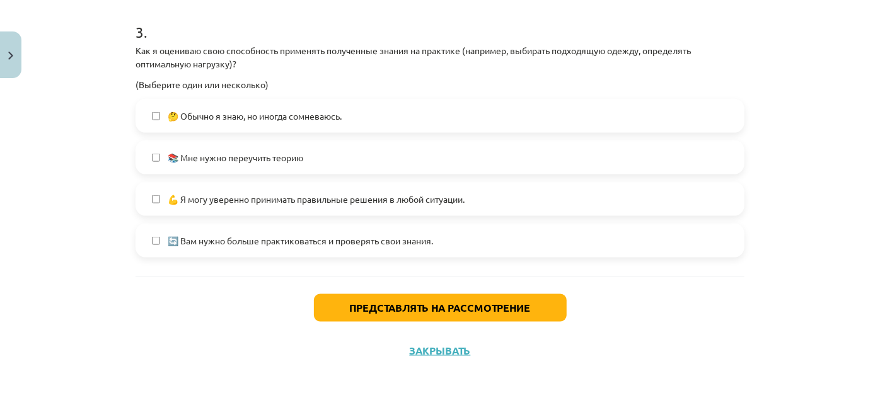
scroll to position [792, 0]
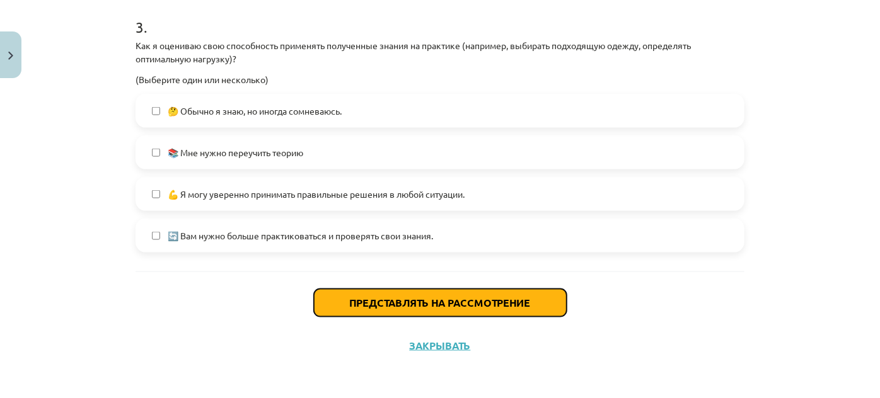
click at [366, 303] on font "Представлять на рассмотрение" at bounding box center [440, 302] width 181 height 13
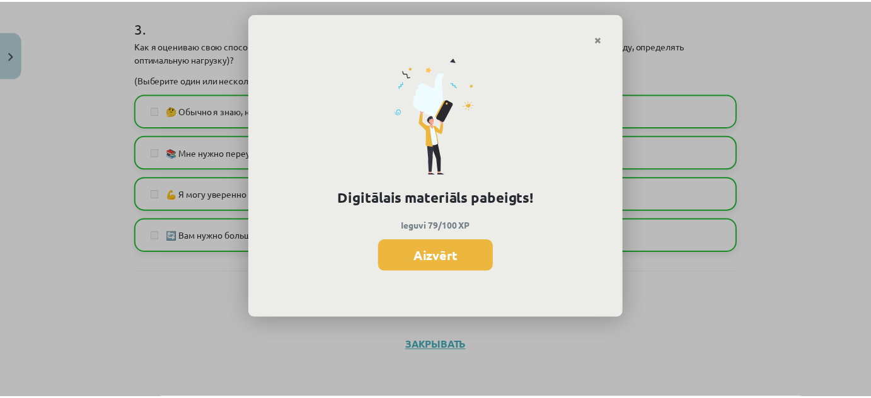
scroll to position [463, 0]
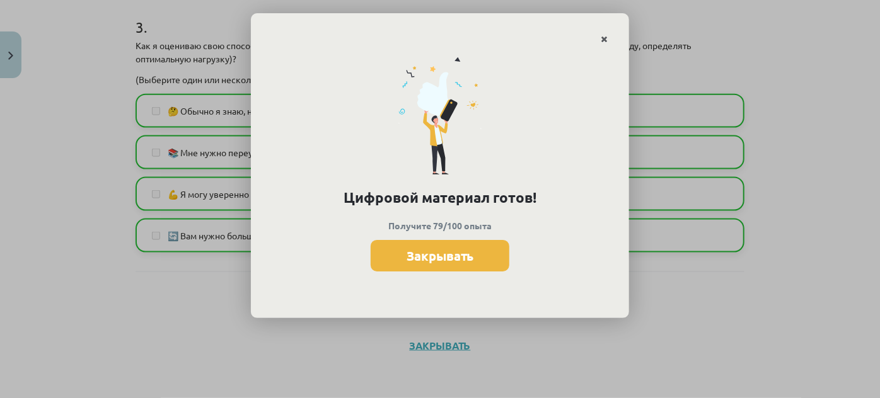
click at [614, 38] on link "Закрывать" at bounding box center [604, 39] width 22 height 25
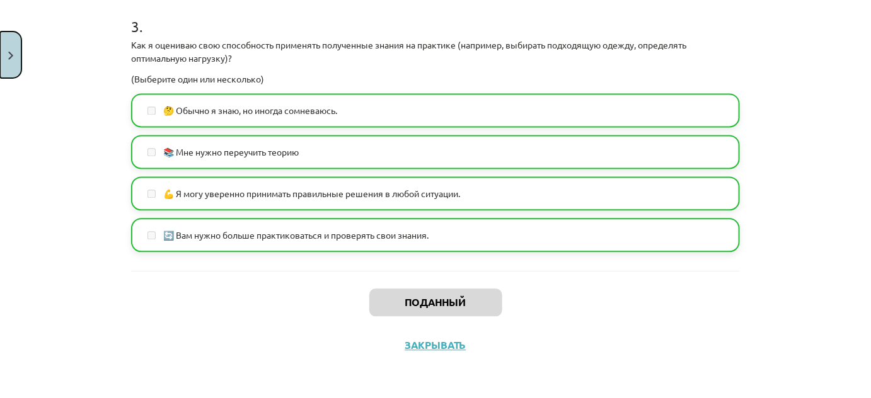
click at [1, 67] on button "Закрывать" at bounding box center [10, 55] width 21 height 47
